Goal: Find specific page/section: Find specific page/section

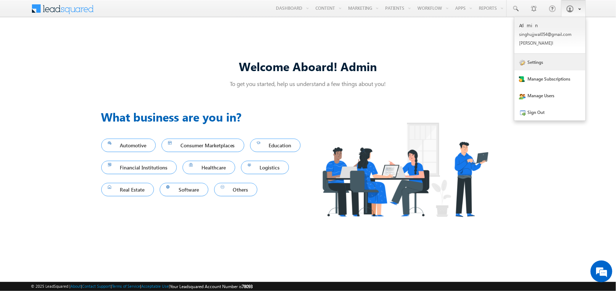
click at [554, 63] on link "Settings" at bounding box center [549, 62] width 71 height 17
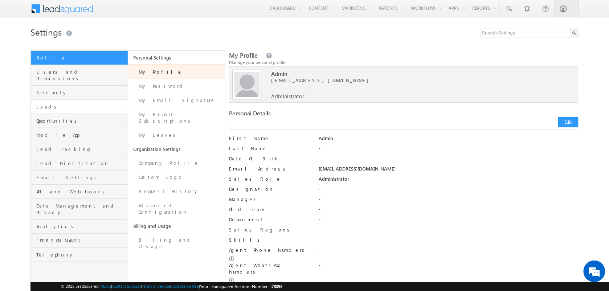
click at [77, 104] on link "Leads" at bounding box center [79, 107] width 97 height 14
